Goal: Check status

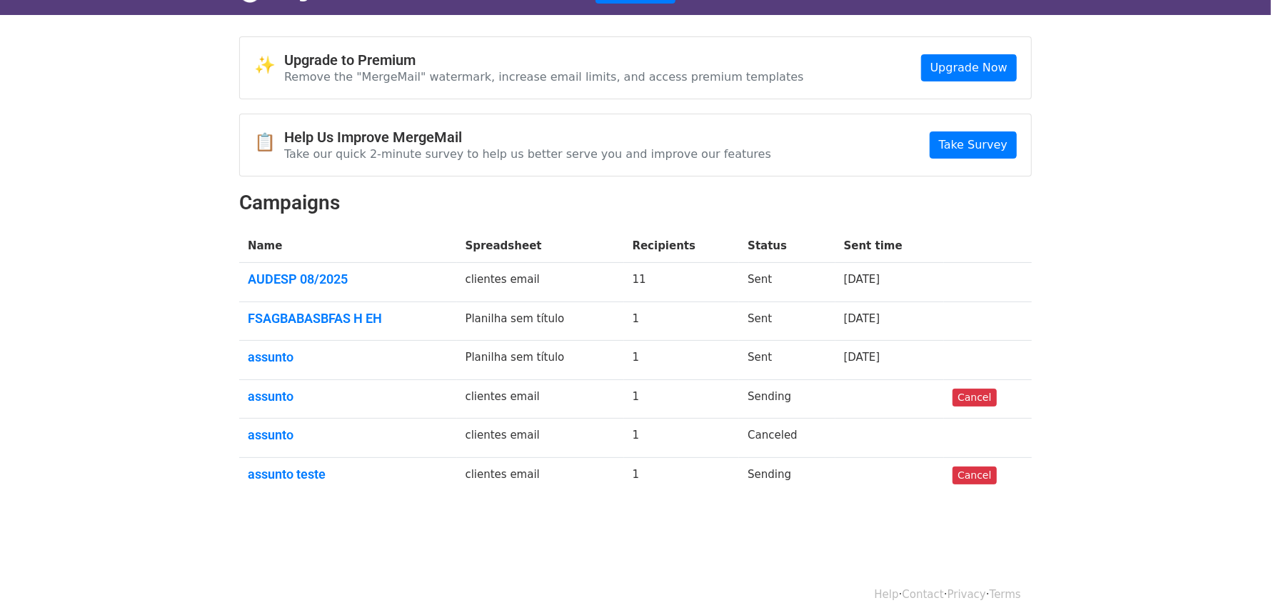
scroll to position [44, 0]
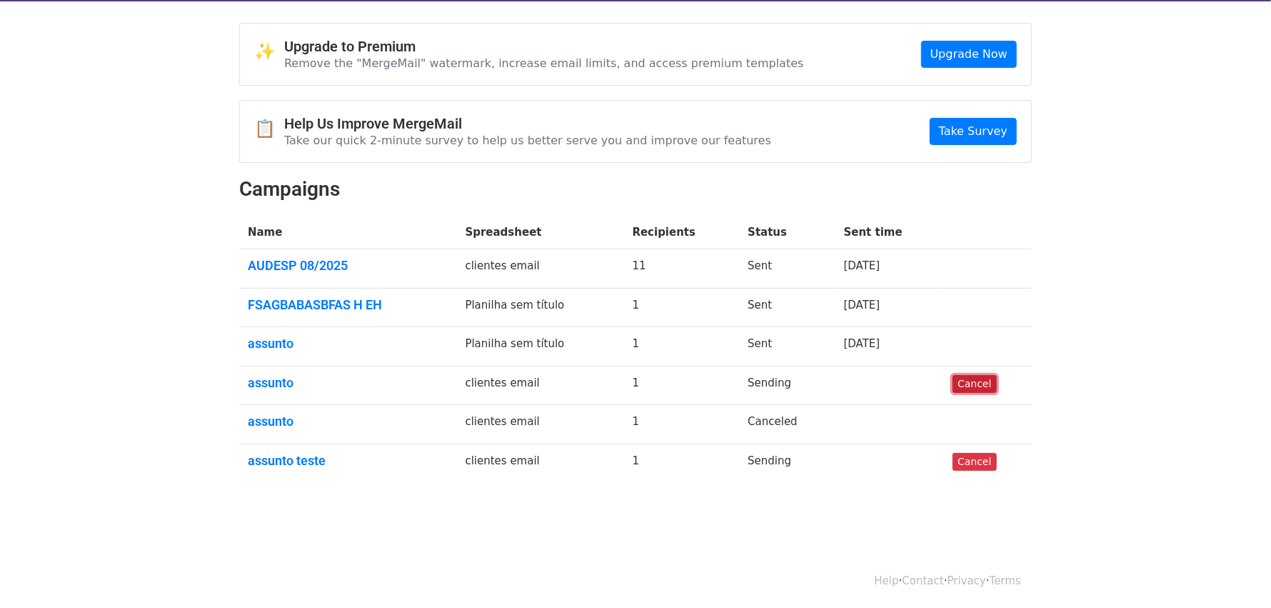
click at [983, 386] on link "Cancel" at bounding box center [974, 384] width 44 height 18
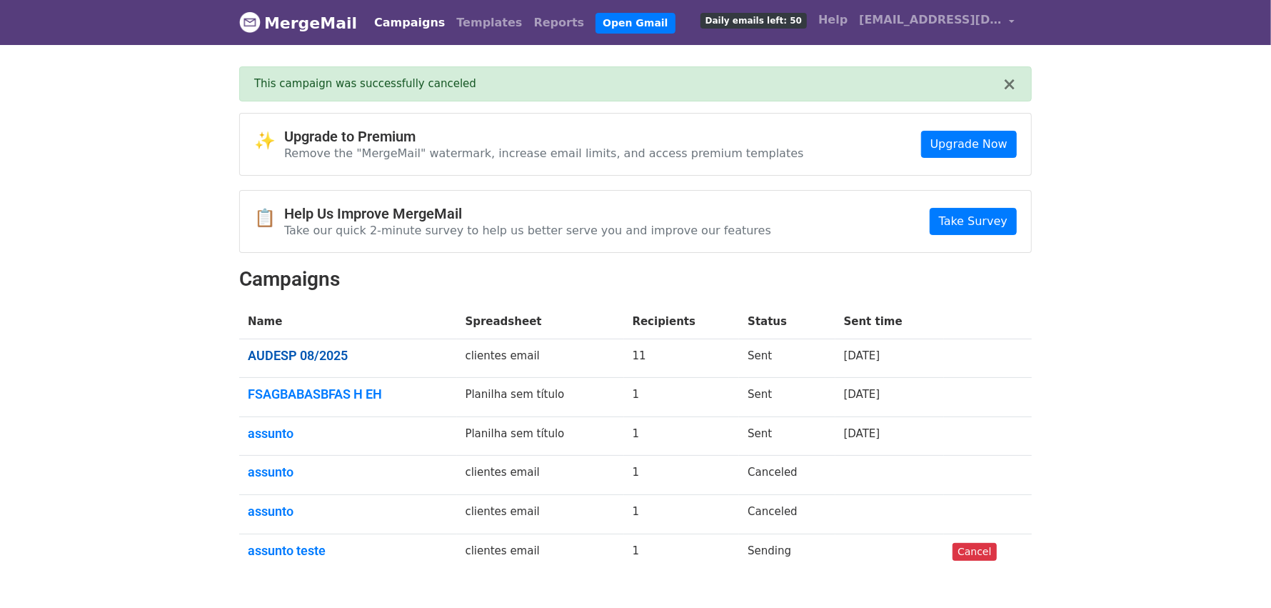
click at [307, 348] on link "AUDESP 08/2025" at bounding box center [348, 356] width 201 height 16
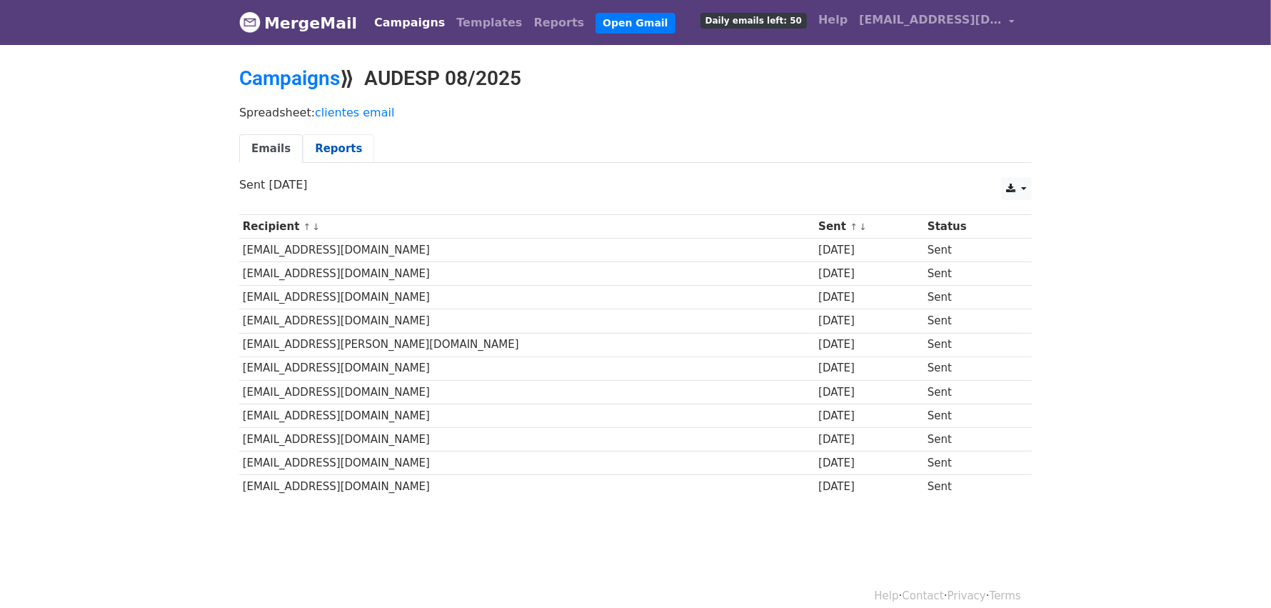
click at [334, 153] on link "Reports" at bounding box center [338, 148] width 71 height 29
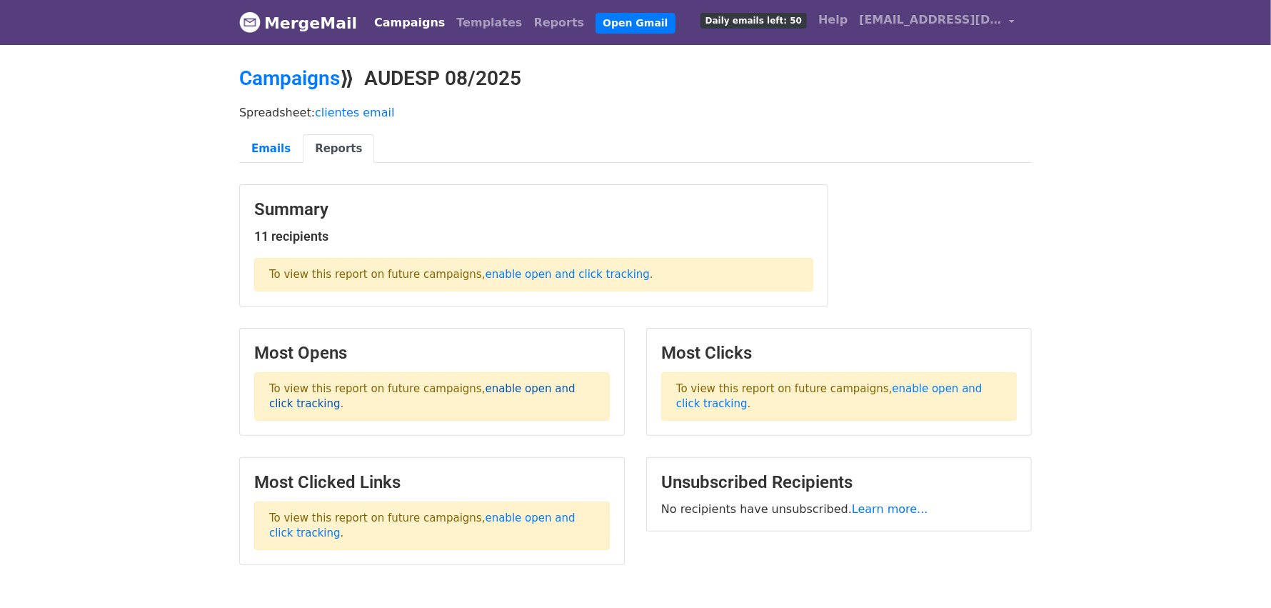
click at [478, 383] on link "enable open and click tracking" at bounding box center [422, 396] width 306 height 28
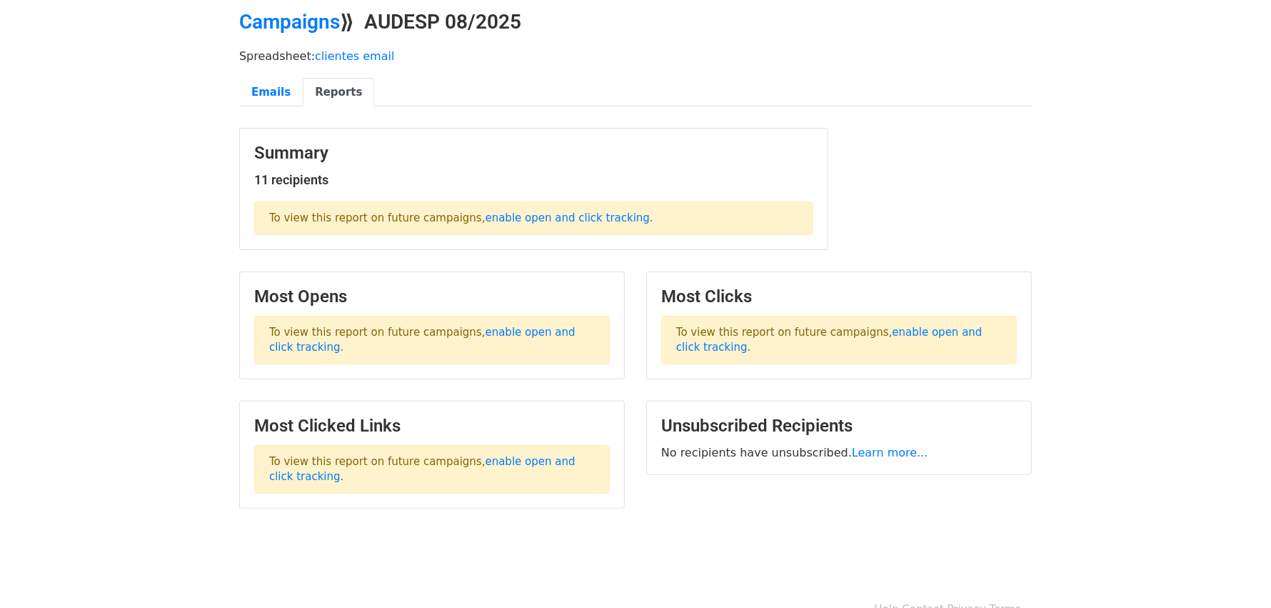
scroll to position [85, 0]
